Goal: Share content: Share content

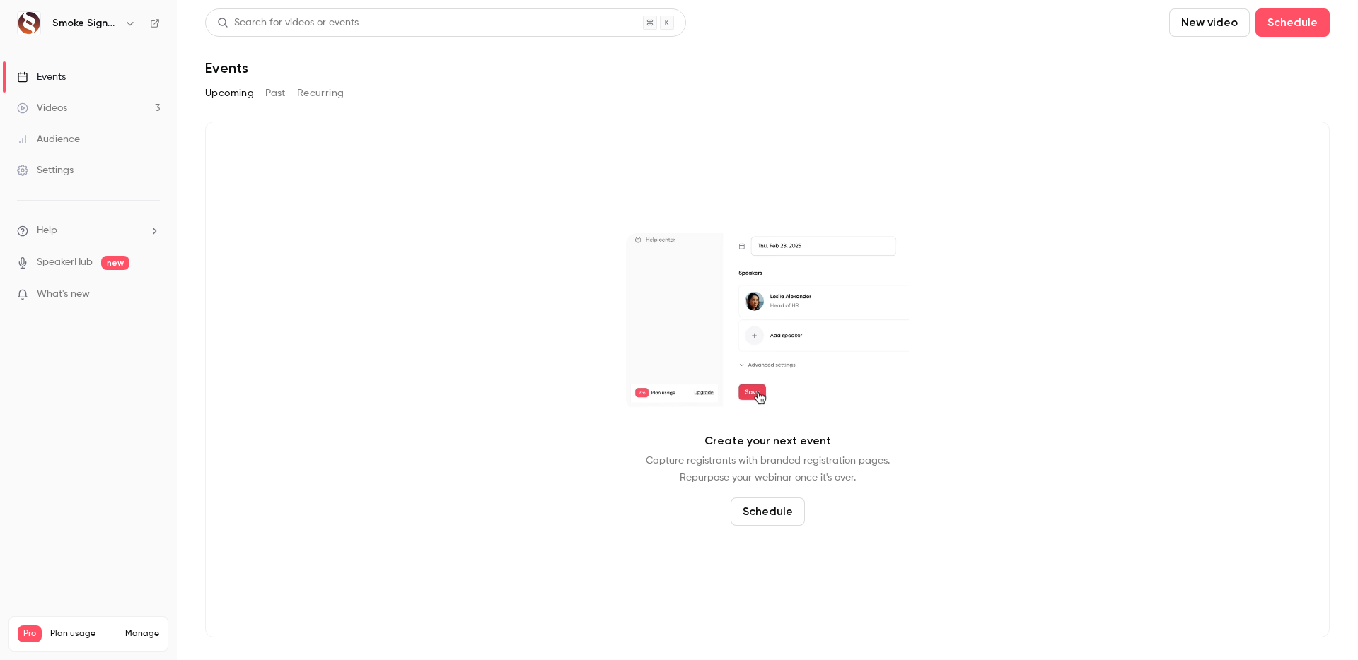
click at [103, 103] on link "Videos 3" at bounding box center [88, 108] width 177 height 31
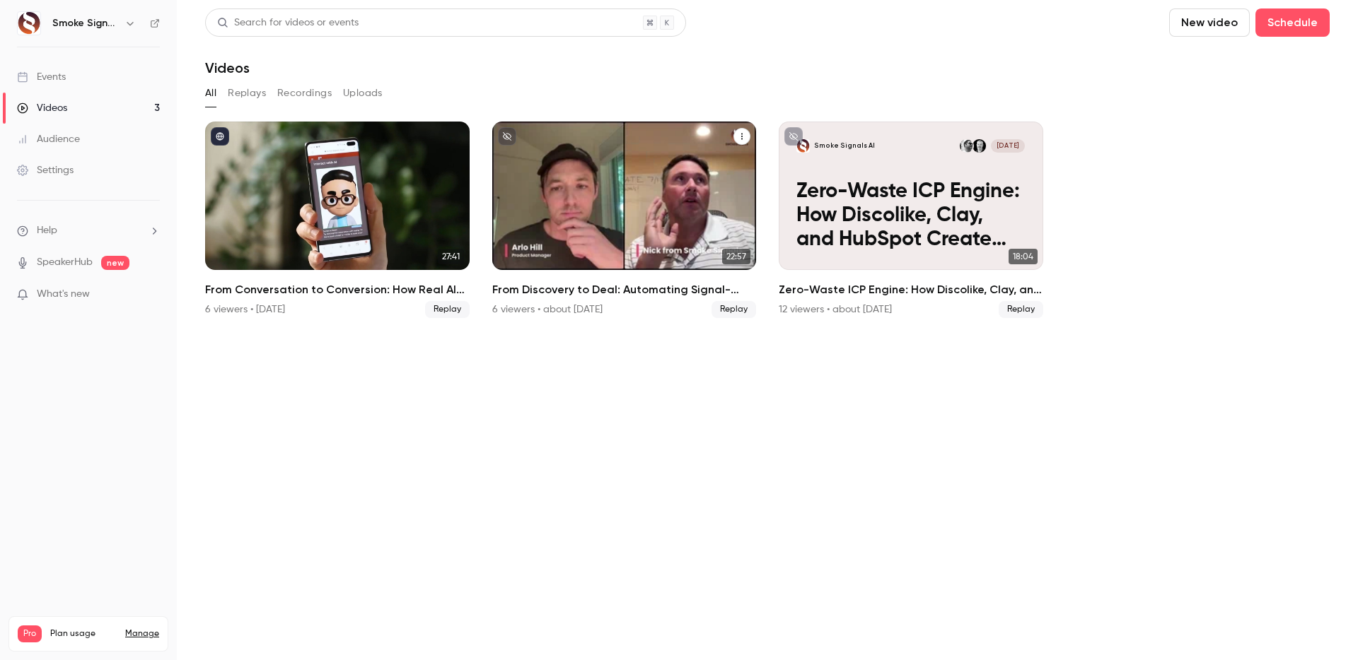
click at [742, 136] on icon "From Discovery to Deal: Automating Signal-Based GTM with Fathom + HubSpot" at bounding box center [741, 137] width 1 height 6
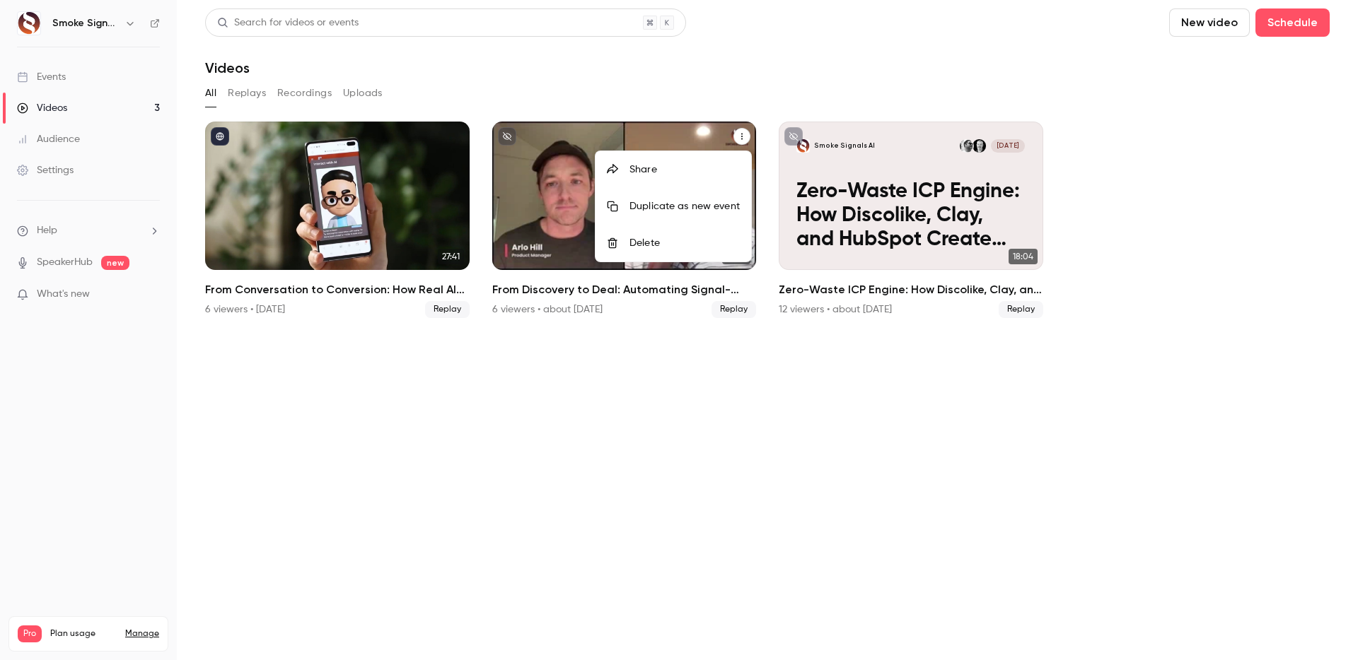
click at [655, 182] on li "Share" at bounding box center [673, 169] width 156 height 37
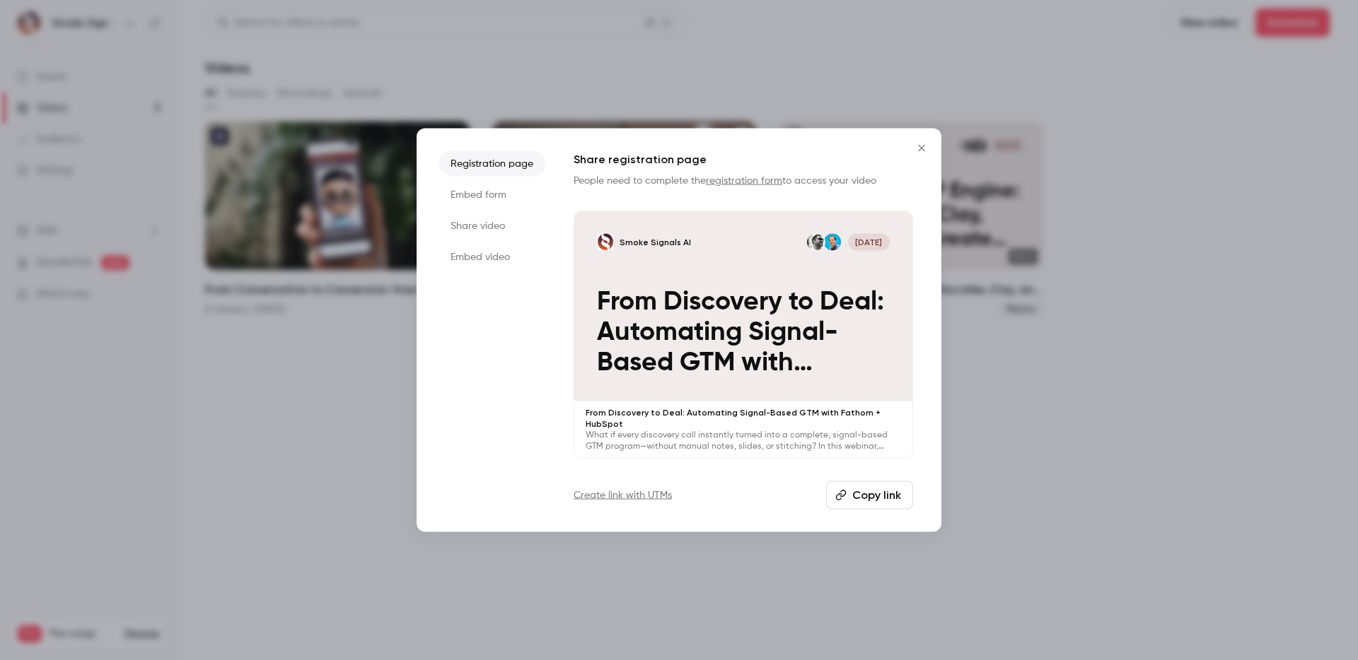
click at [851, 494] on button "Copy link" at bounding box center [869, 495] width 87 height 28
